Goal: Information Seeking & Learning: Understand process/instructions

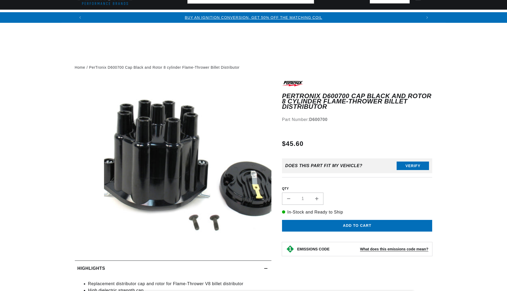
scroll to position [106, 0]
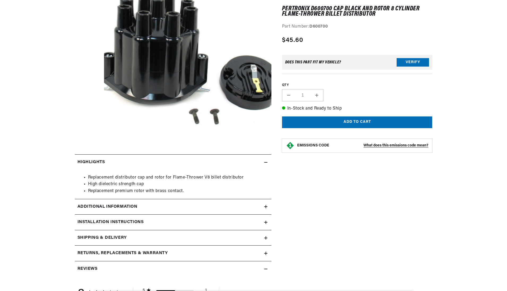
click at [199, 204] on div "Additional Information" at bounding box center [170, 207] width 190 height 7
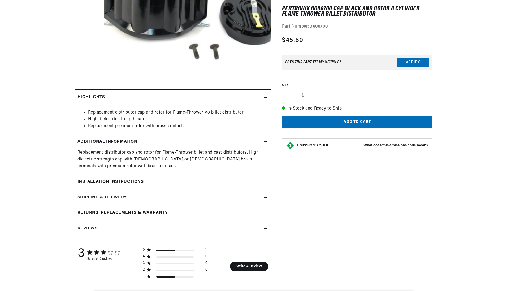
scroll to position [186, 0]
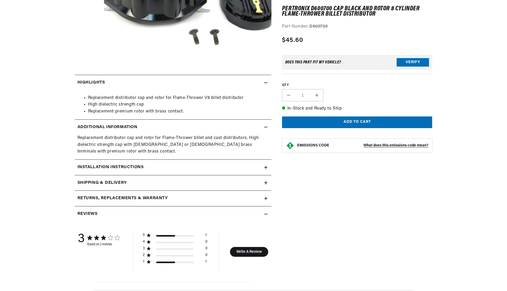
click at [158, 166] on div "Installation instructions" at bounding box center [170, 167] width 190 height 7
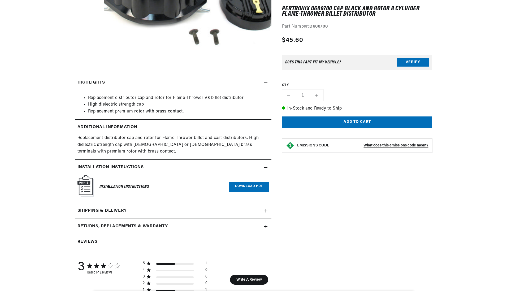
click at [144, 207] on summary "Shipping & Delivery" at bounding box center [173, 210] width 197 height 15
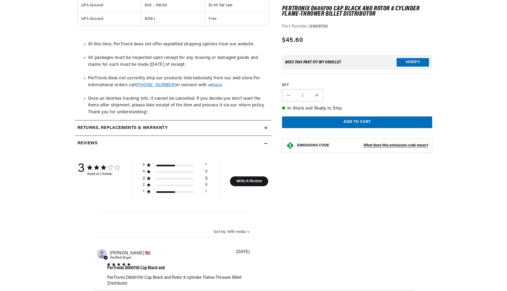
scroll to position [451, 0]
click at [162, 131] on h2 "Returns, Replacements & Warranty" at bounding box center [123, 127] width 91 height 7
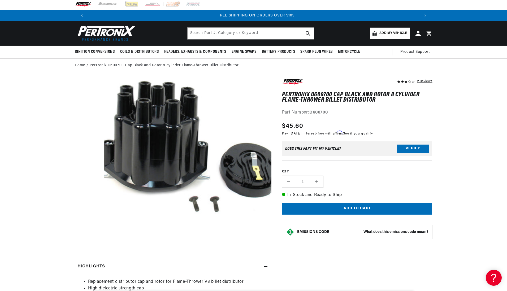
scroll to position [0, 0]
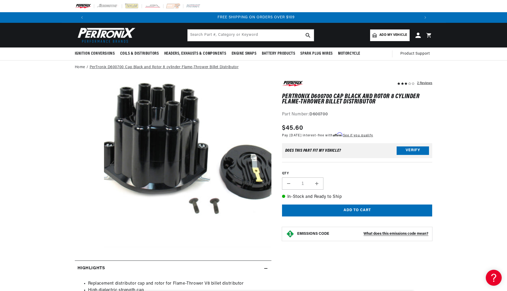
drag, startPoint x: 245, startPoint y: 67, endPoint x: 108, endPoint y: 68, distance: 137.0
click at [108, 68] on ol "Home PerTronix D600700 Cap Black and Rotor 8 cylinder Flame-Thrower Billet Dist…" at bounding box center [254, 68] width 358 height 6
copy link "D600700 Cap Black and Rotor 8 cylinder Flame-Thrower Billet Distributor"
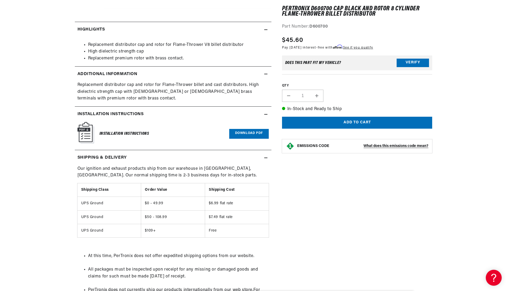
scroll to position [0, 658]
